Goal: Use online tool/utility: Utilize a website feature to perform a specific function

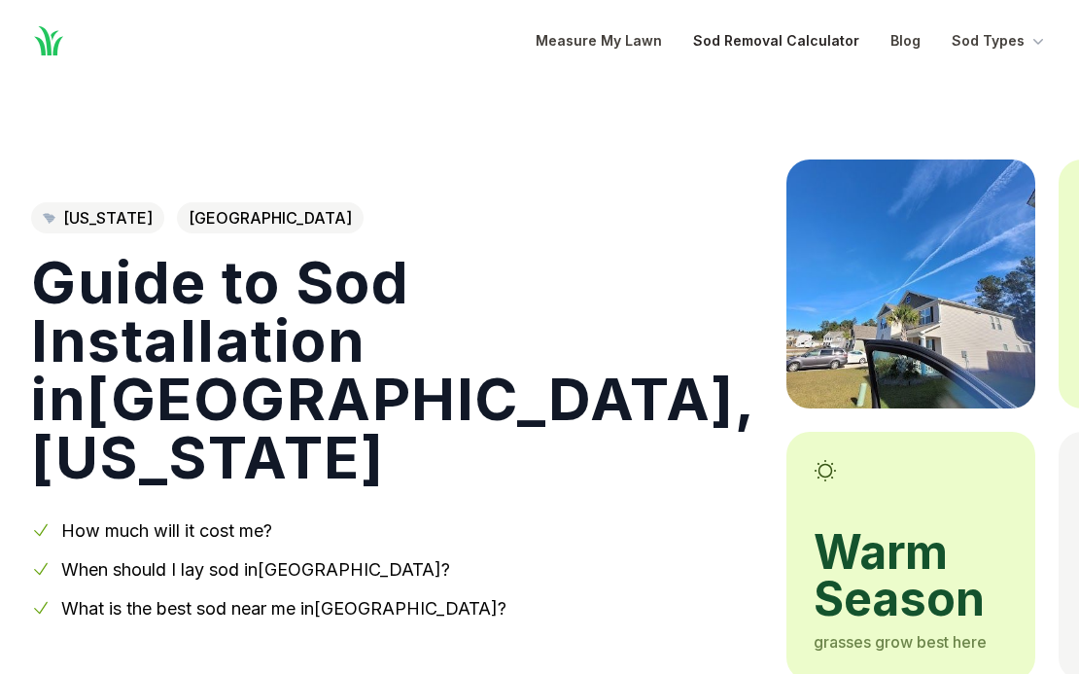
click at [784, 49] on link "Sod Removal Calculator" at bounding box center [776, 40] width 166 height 23
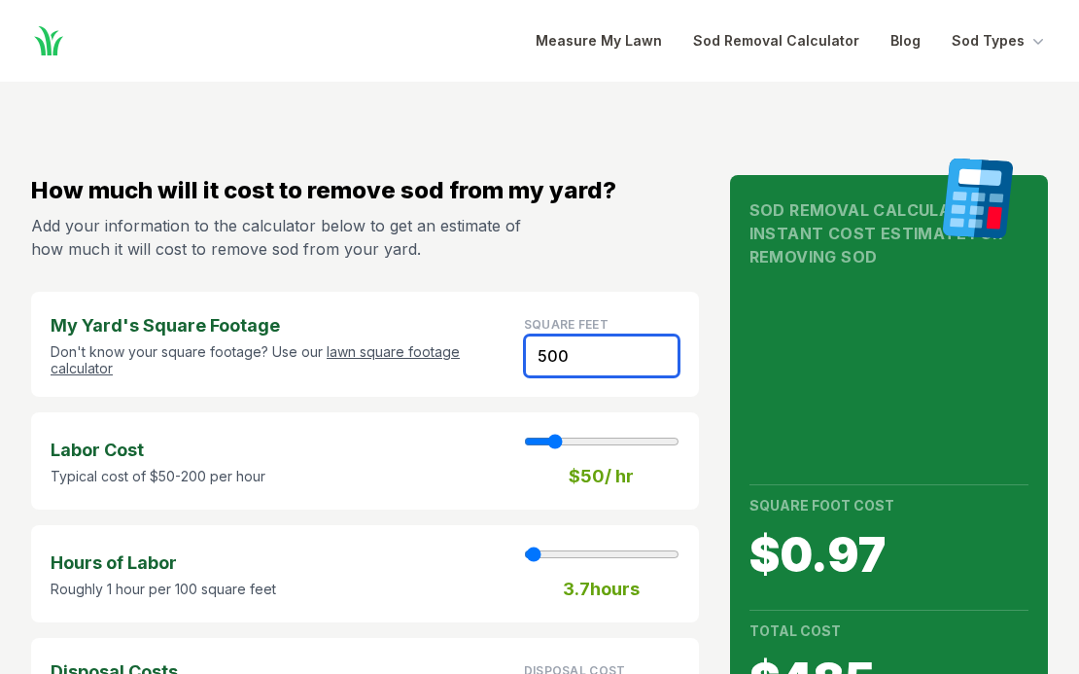
click at [535, 362] on input "500" at bounding box center [602, 355] width 156 height 43
type input "5"
type input "1"
type input "3.00"
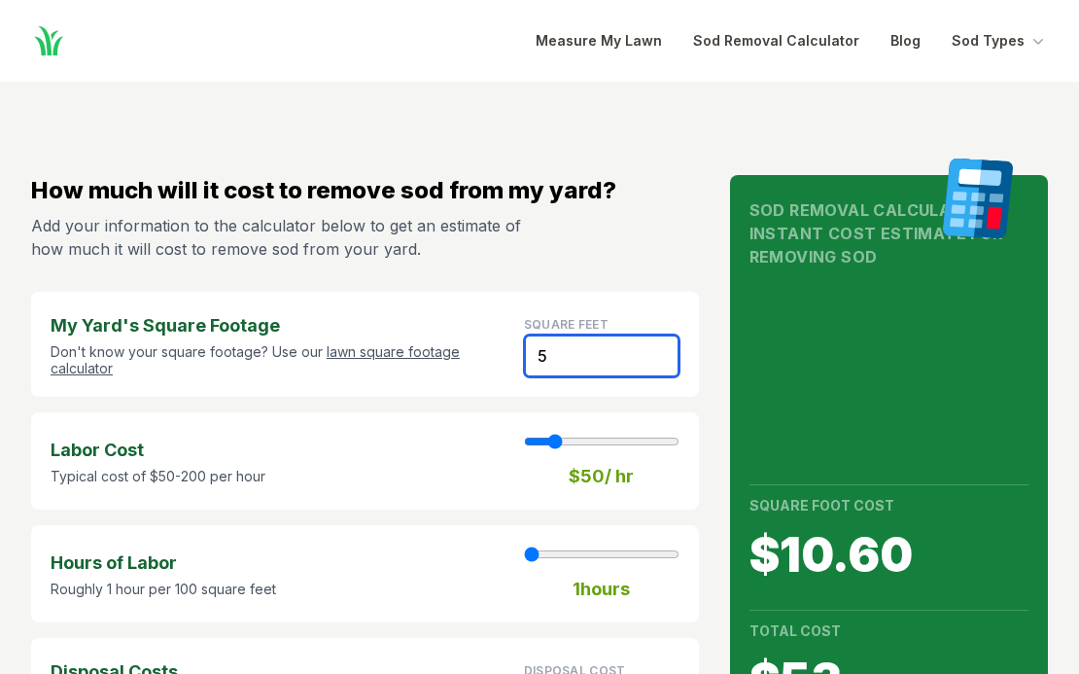
type input "50"
type input "30.00"
type input "48"
type input "28.80"
type input "47"
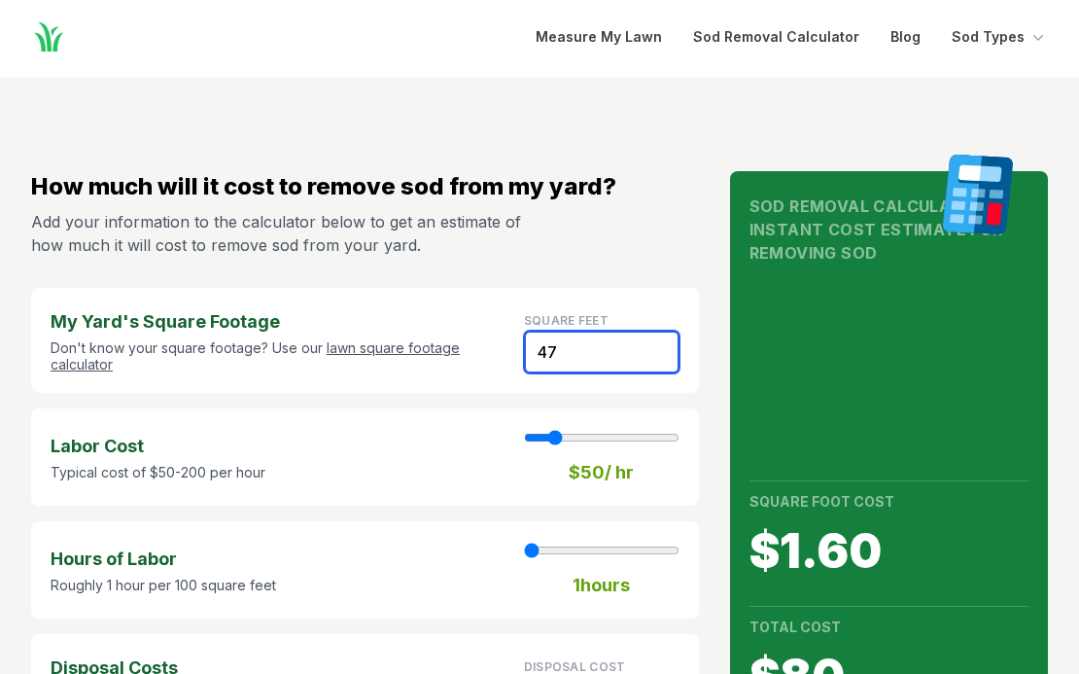
type input "28.20"
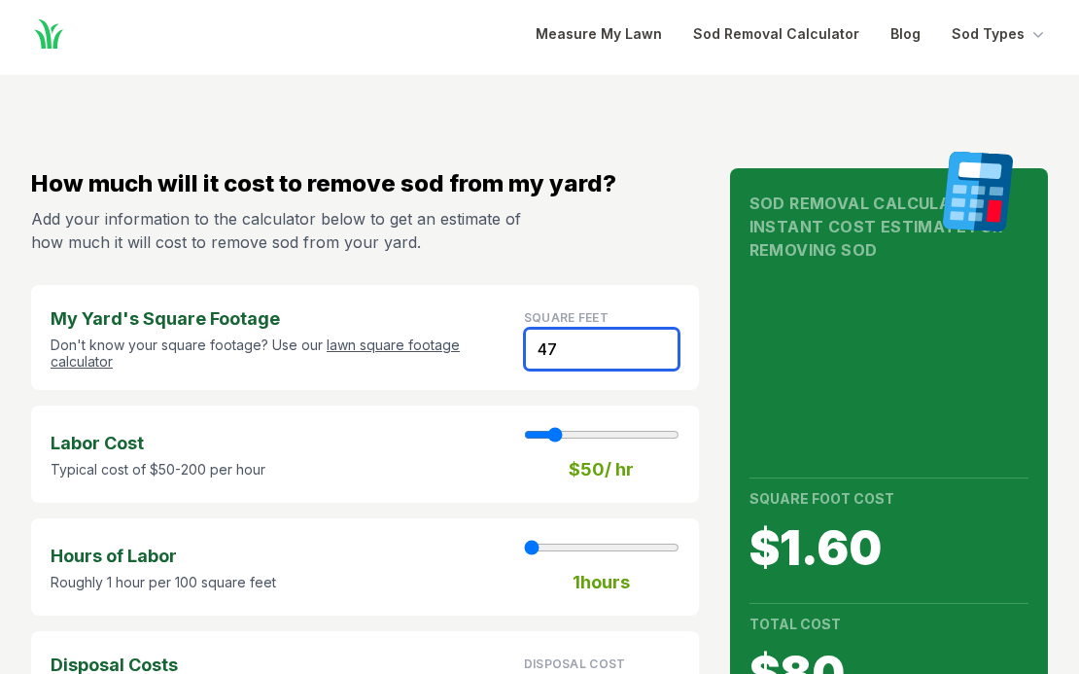
type input "46"
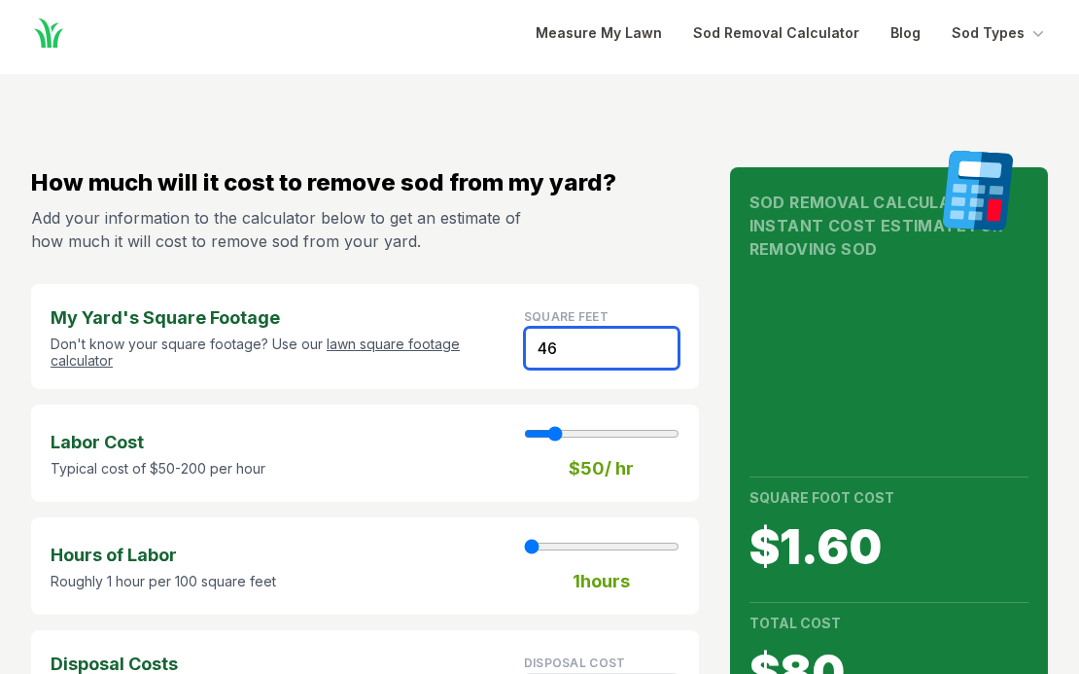
type input "27.60"
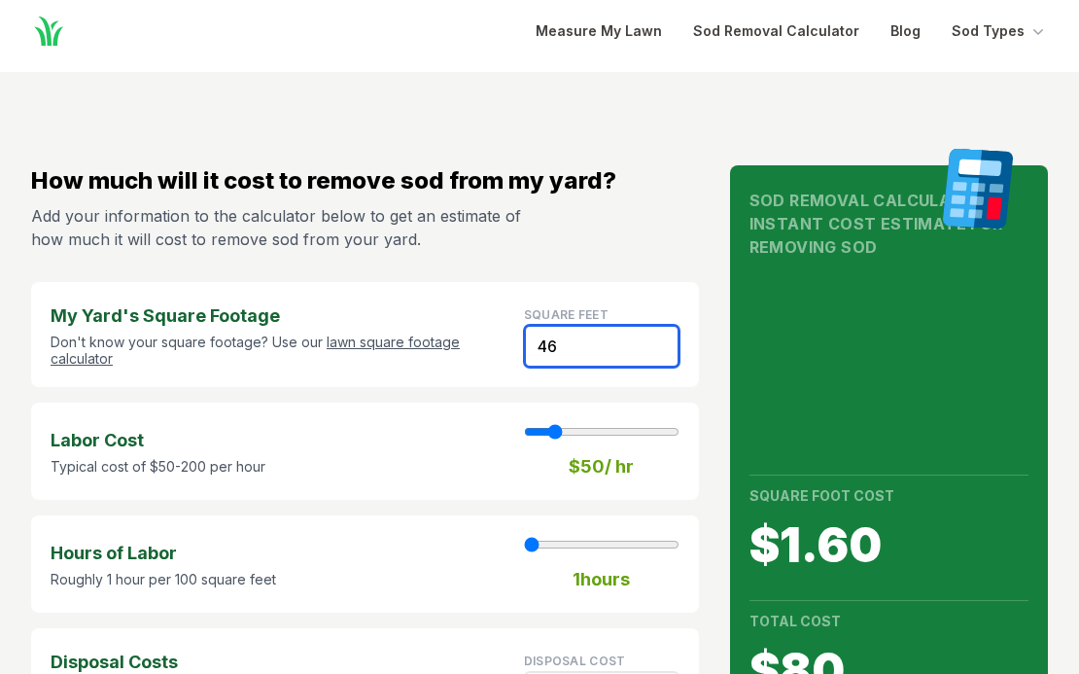
type input "45"
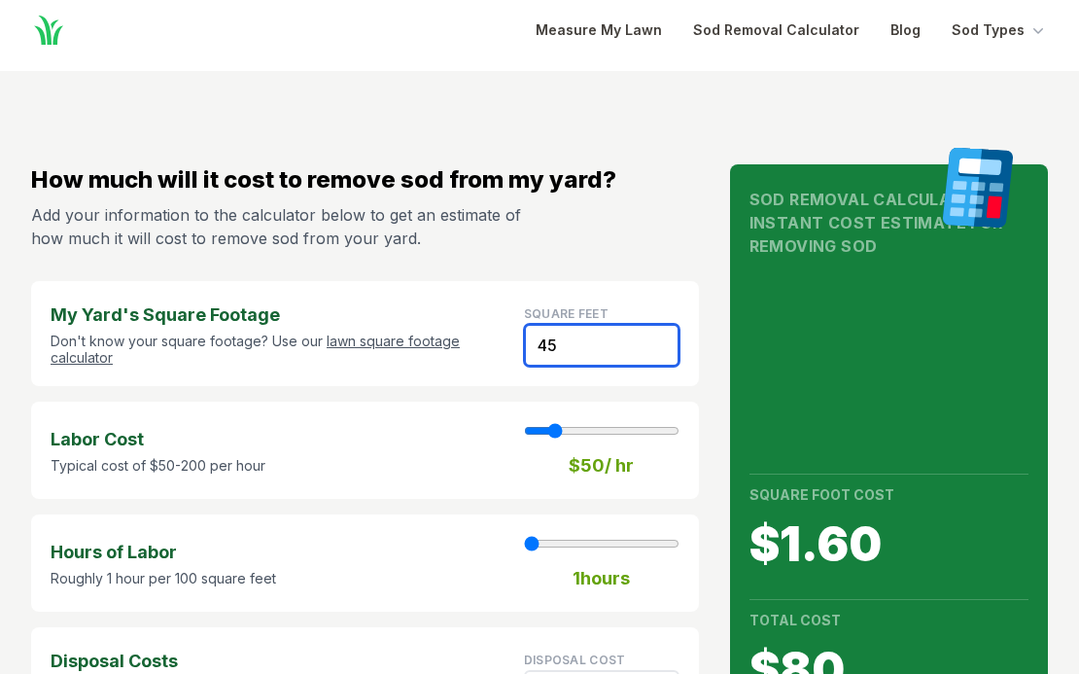
type input "27.00"
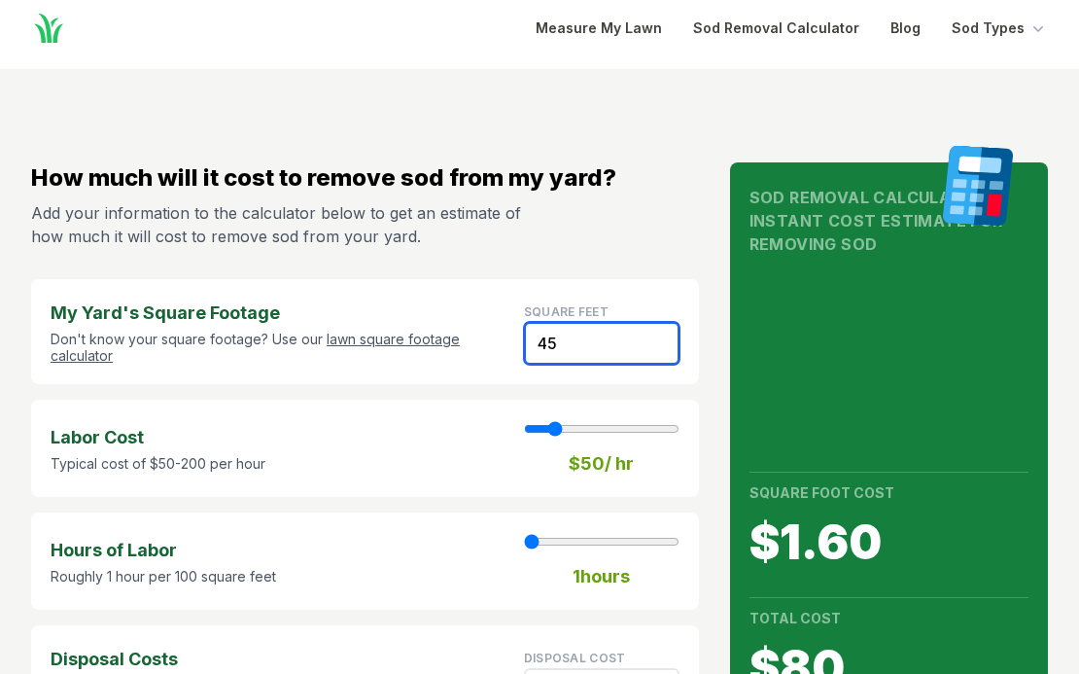
type input "44"
type input "26.40"
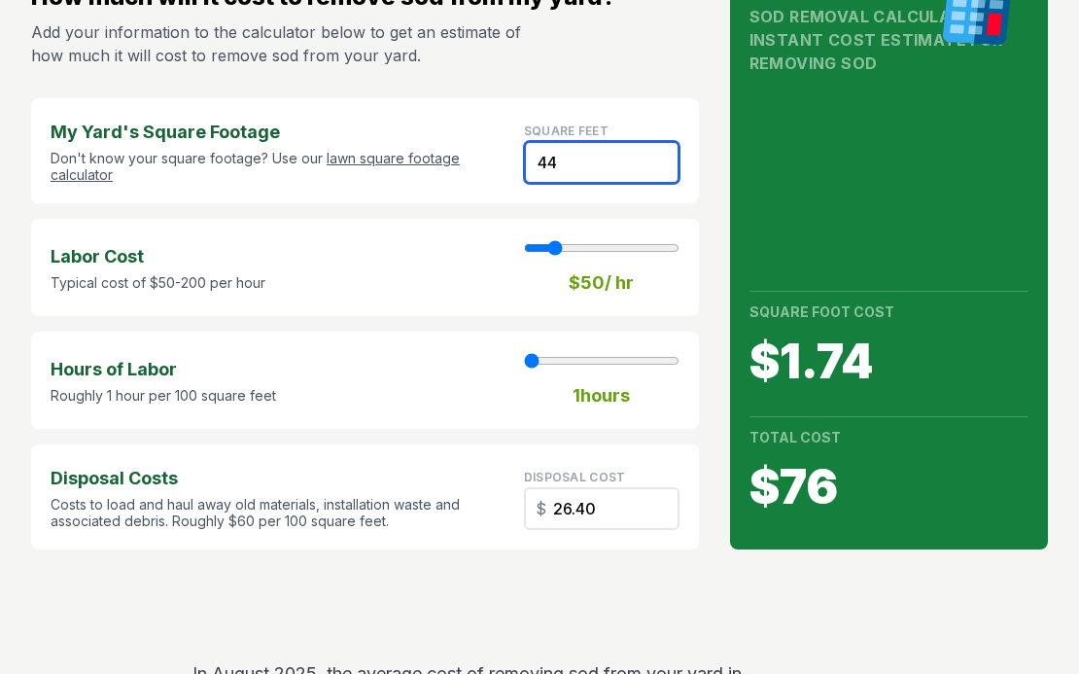
scroll to position [191, 0]
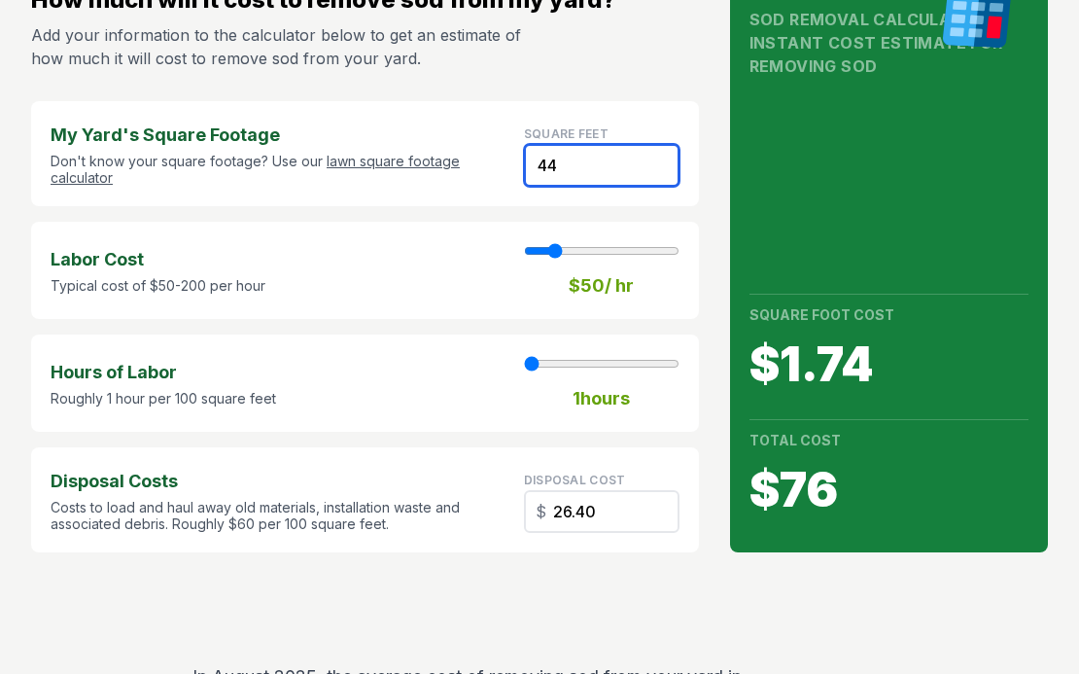
type input "4"
type input "2.40"
type input "40"
type input "24.00"
type input "40"
